Goal: Navigation & Orientation: Understand site structure

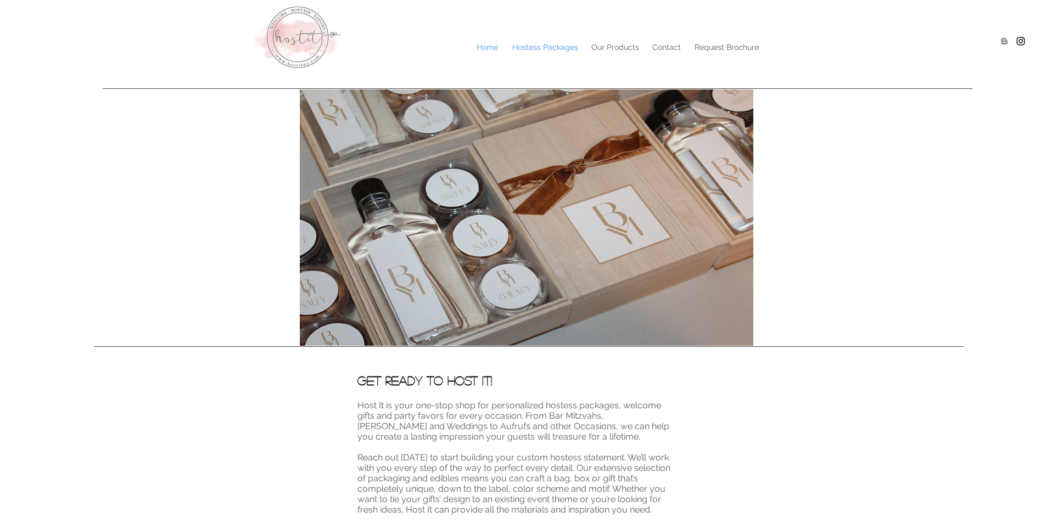
click at [537, 54] on p "Hostess Packages" at bounding box center [545, 47] width 77 height 16
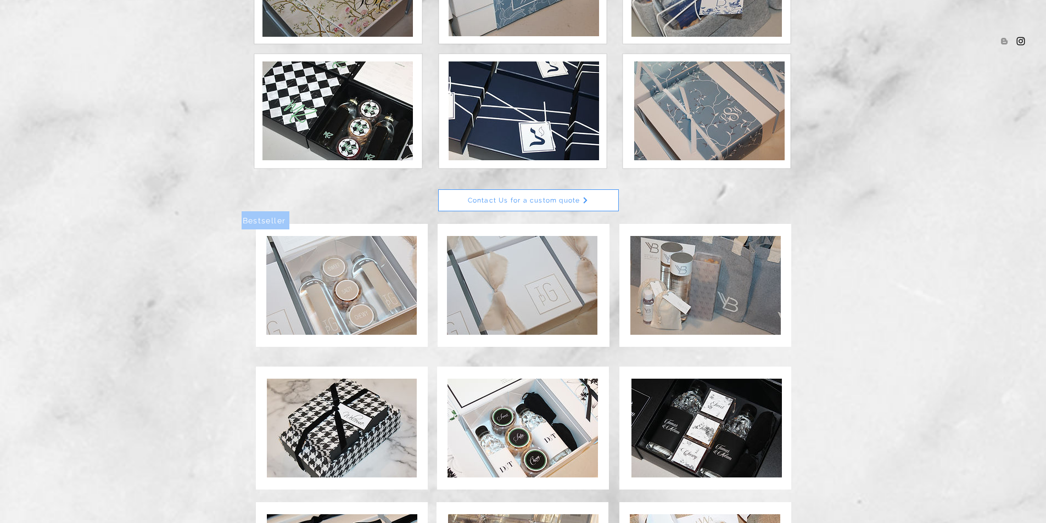
scroll to position [439, 0]
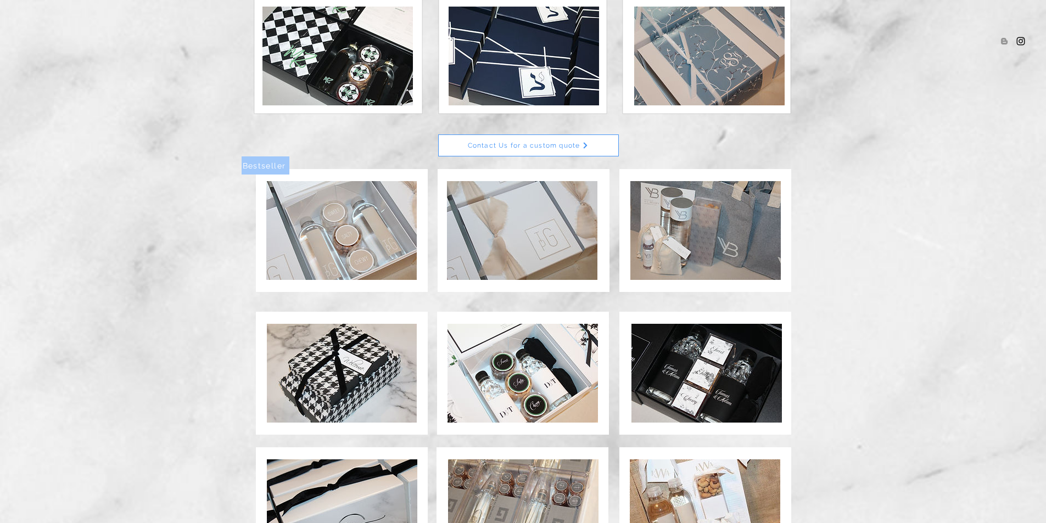
click at [560, 173] on img at bounding box center [522, 230] width 150 height 99
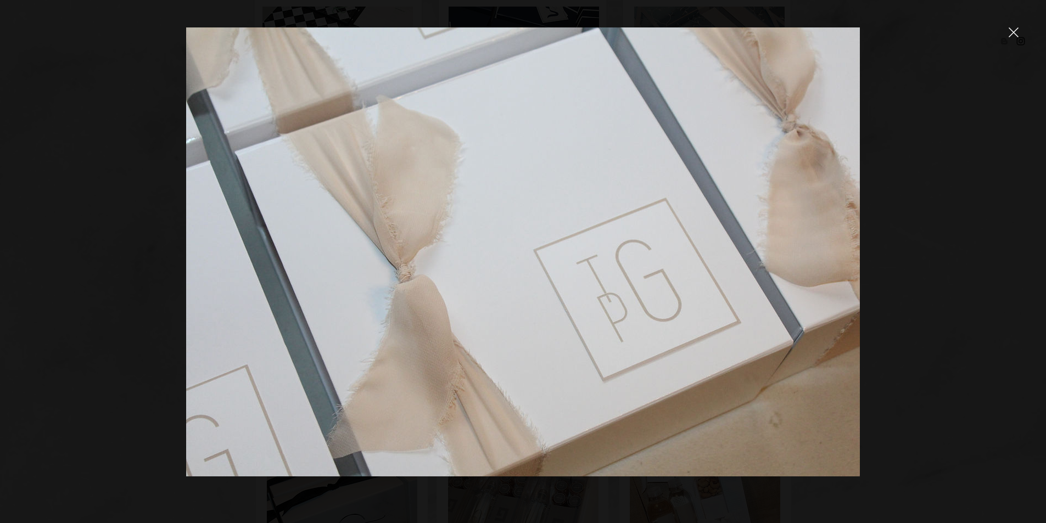
click at [671, 36] on icon "close" at bounding box center [1013, 32] width 10 height 10
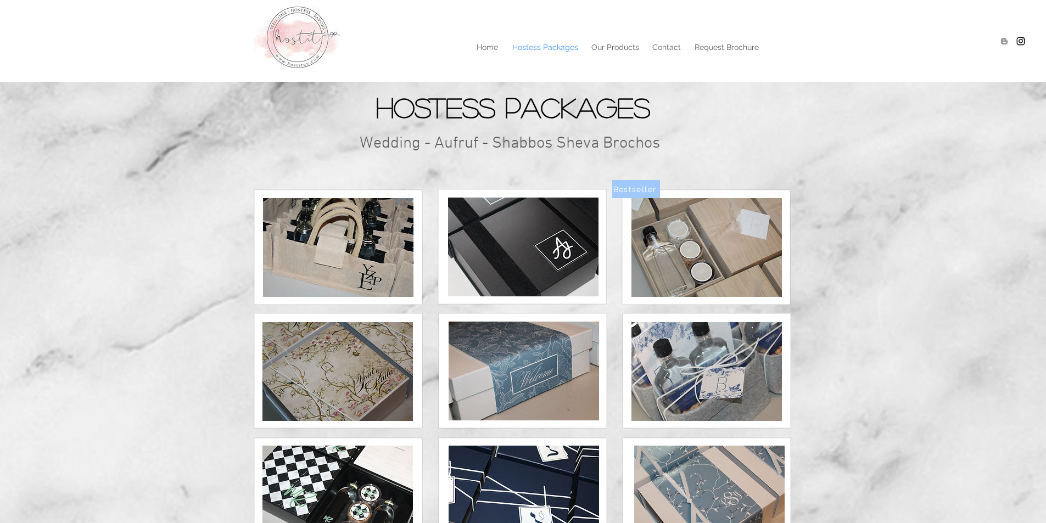
scroll to position [439, 0]
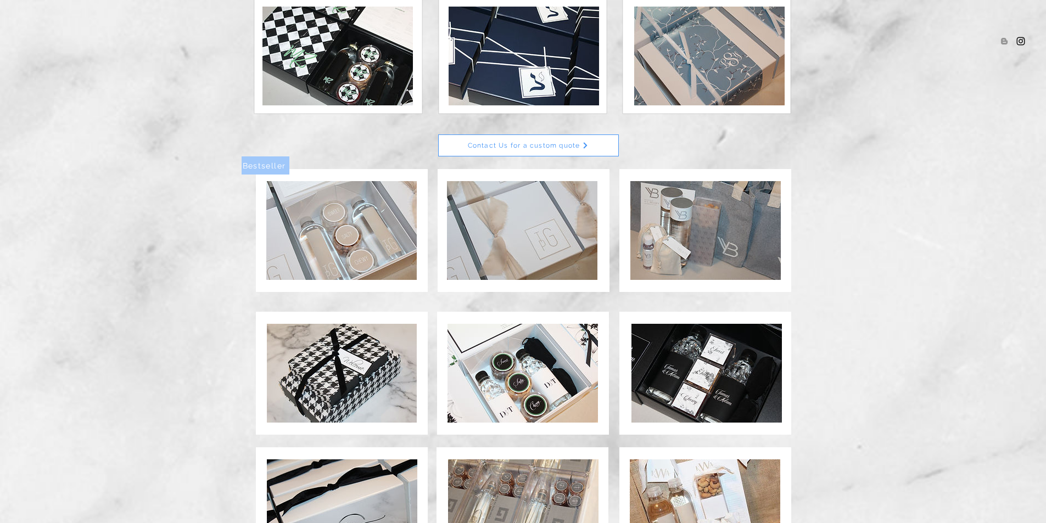
click at [337, 173] on img at bounding box center [341, 230] width 150 height 99
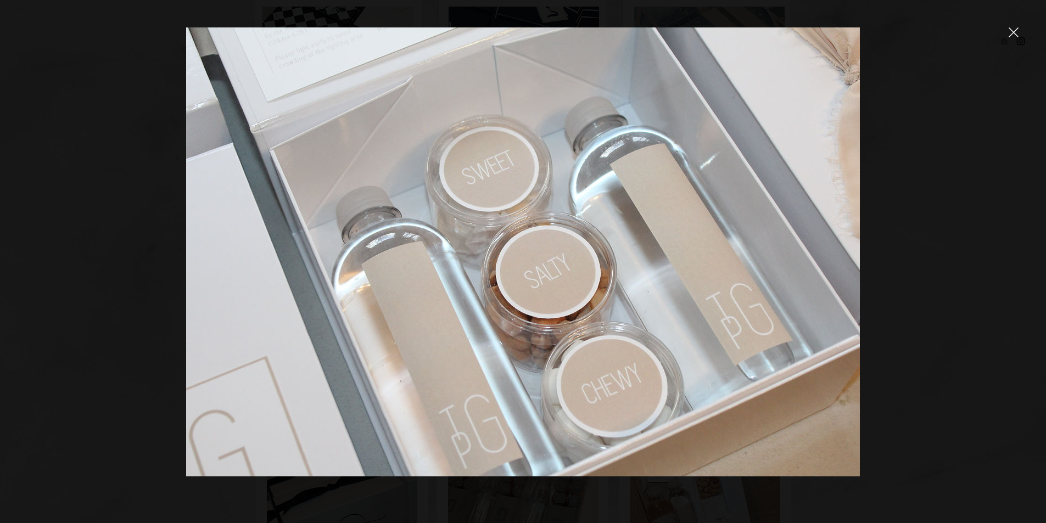
click at [671, 36] on icon "close" at bounding box center [1013, 32] width 9 height 9
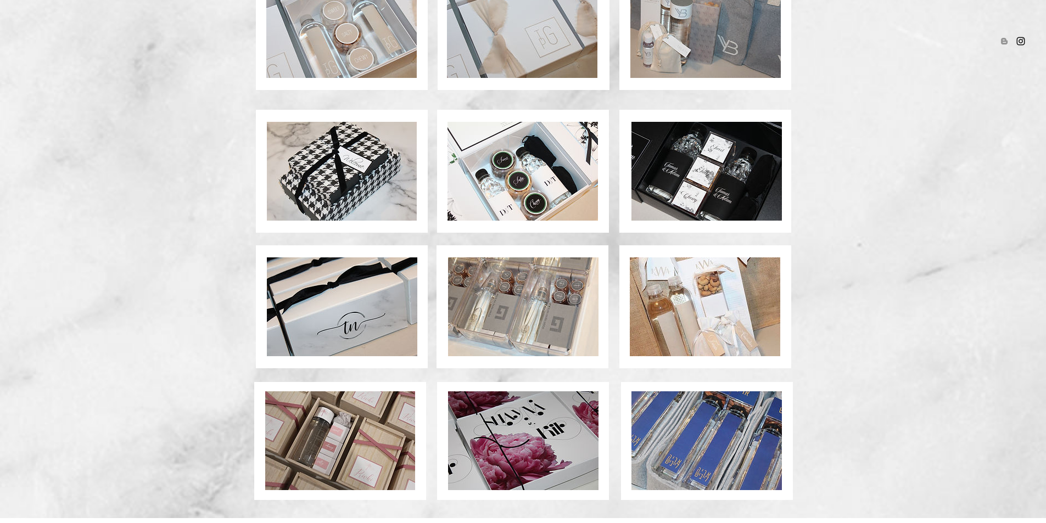
scroll to position [659, 0]
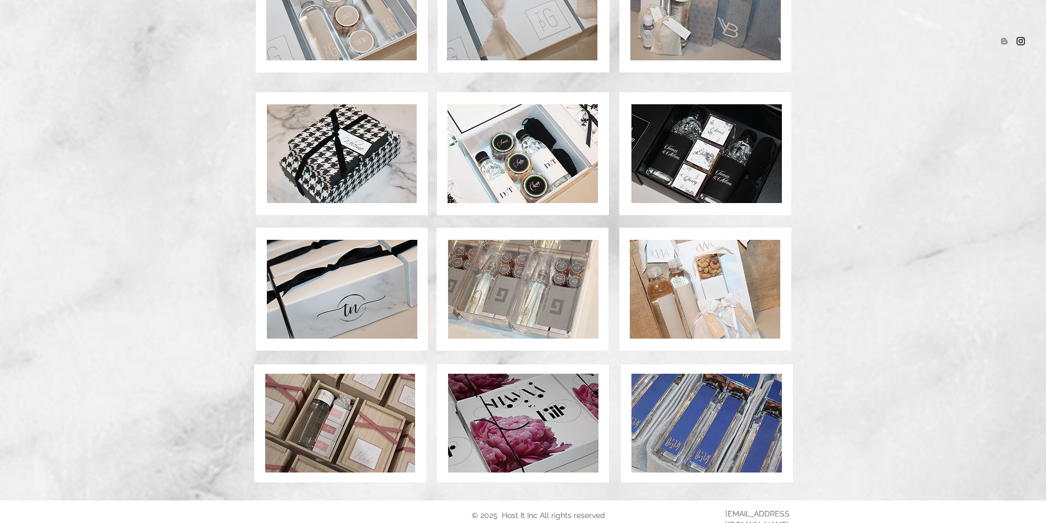
click at [570, 173] on img at bounding box center [523, 289] width 150 height 99
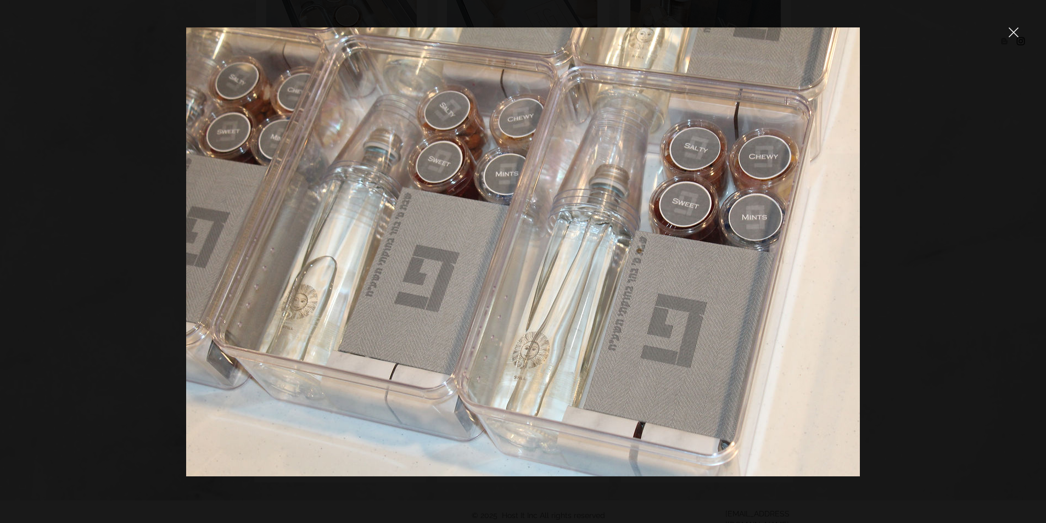
click at [671, 37] on icon "close" at bounding box center [1013, 32] width 10 height 10
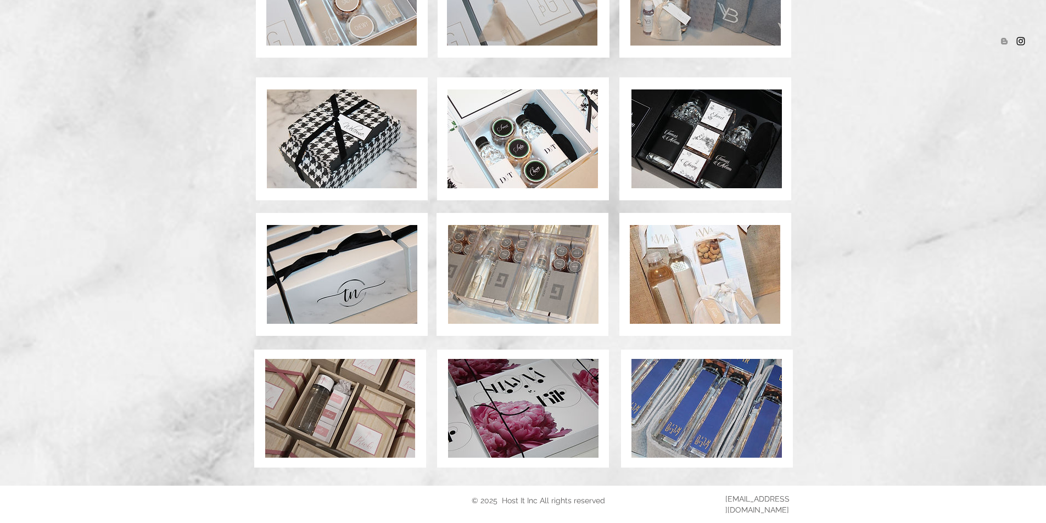
scroll to position [686, 0]
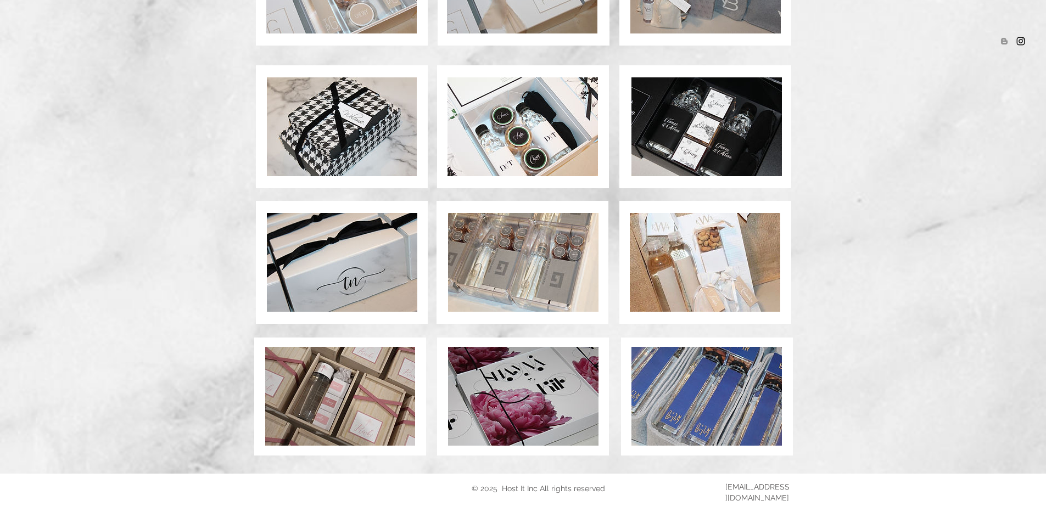
click at [377, 173] on img at bounding box center [340, 396] width 150 height 99
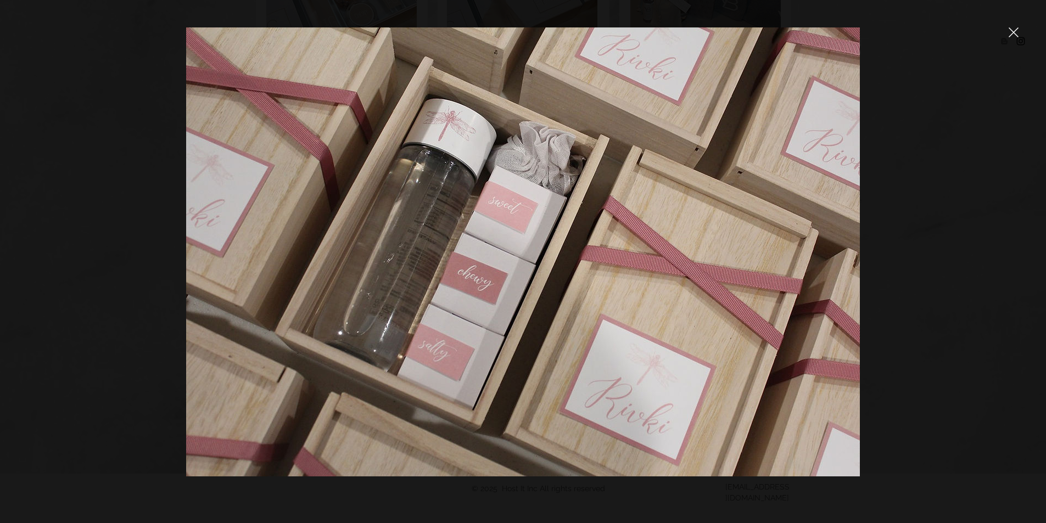
click at [671, 26] on div at bounding box center [523, 261] width 1046 height 523
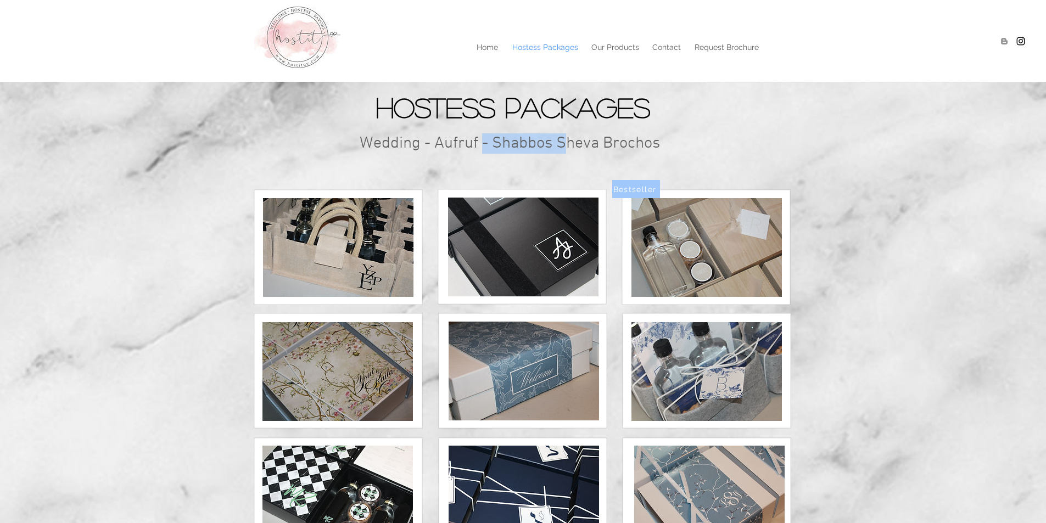
drag, startPoint x: 484, startPoint y: 146, endPoint x: 563, endPoint y: 142, distance: 78.6
click at [563, 142] on h2 "Wedding - Aufruf - Shabbos Sheva Brochos" at bounding box center [516, 143] width 315 height 20
click at [614, 47] on p "Our Products" at bounding box center [615, 47] width 59 height 16
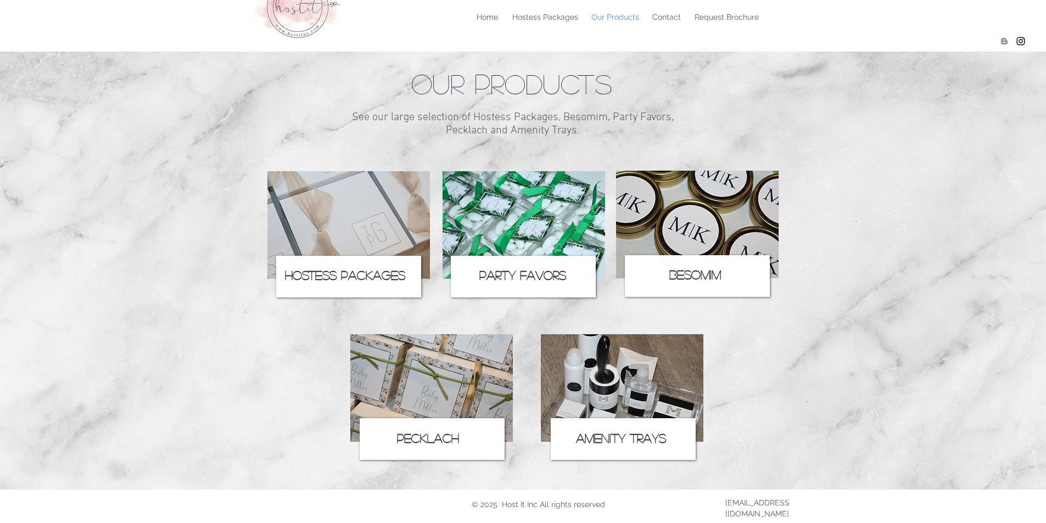
scroll to position [46, 0]
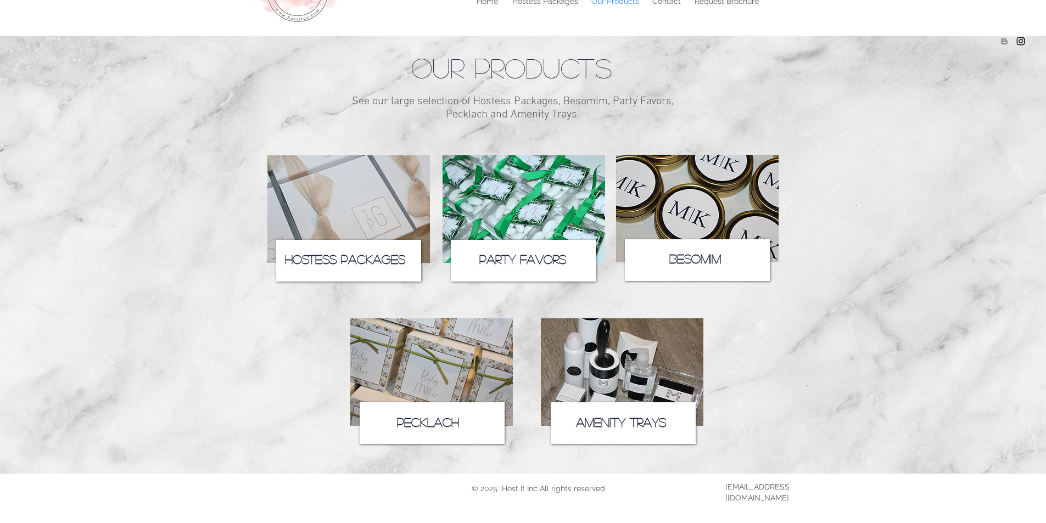
click at [423, 173] on span "Pecklach" at bounding box center [428, 422] width 62 height 12
click at [359, 173] on img at bounding box center [348, 209] width 162 height 108
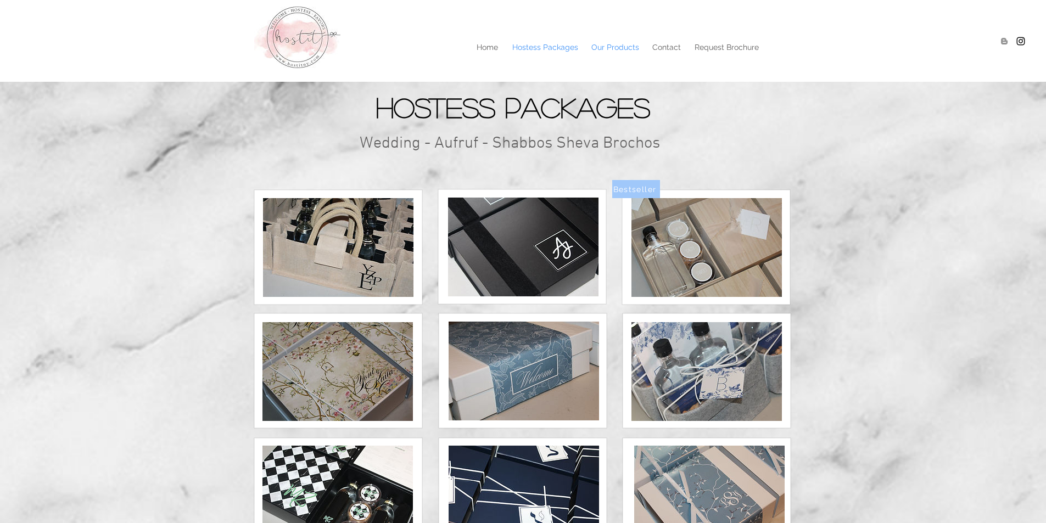
click at [617, 44] on p "Our Products" at bounding box center [615, 47] width 59 height 16
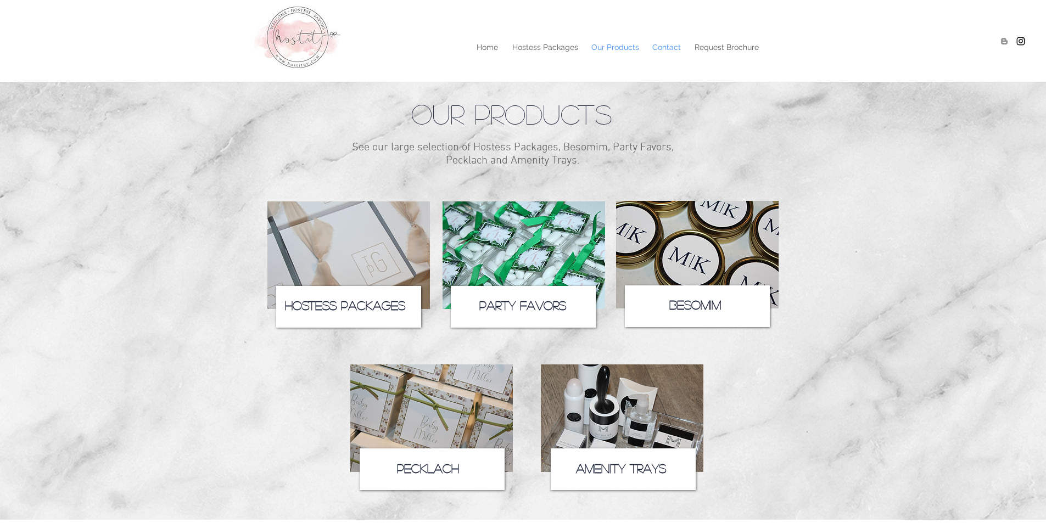
click at [671, 50] on p "Contact" at bounding box center [667, 47] width 40 height 16
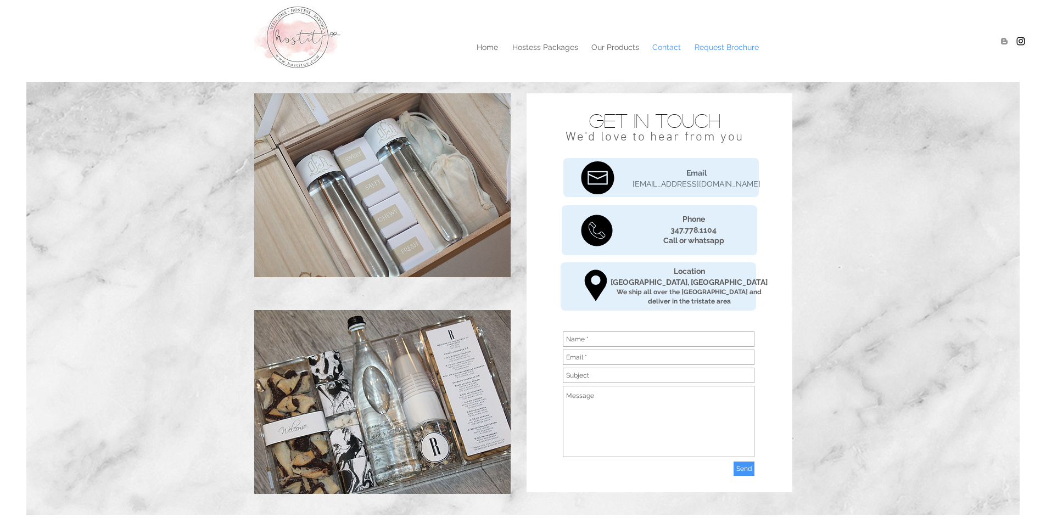
click at [671, 54] on p "Request Brochure" at bounding box center [726, 47] width 75 height 16
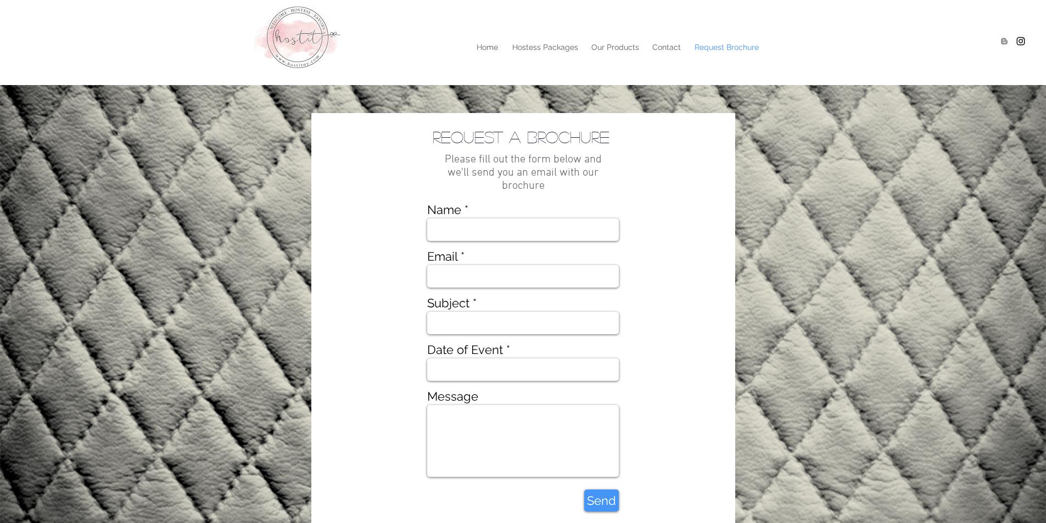
click at [463, 48] on ul "Home Hostess Packages Our Products Contact Request Brochure More" at bounding box center [535, 47] width 462 height 16
click at [484, 47] on p "Home" at bounding box center [487, 47] width 32 height 16
